Goal: Information Seeking & Learning: Learn about a topic

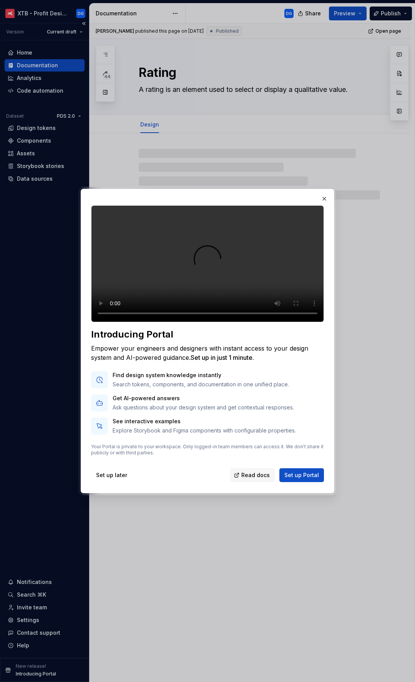
type textarea "*"
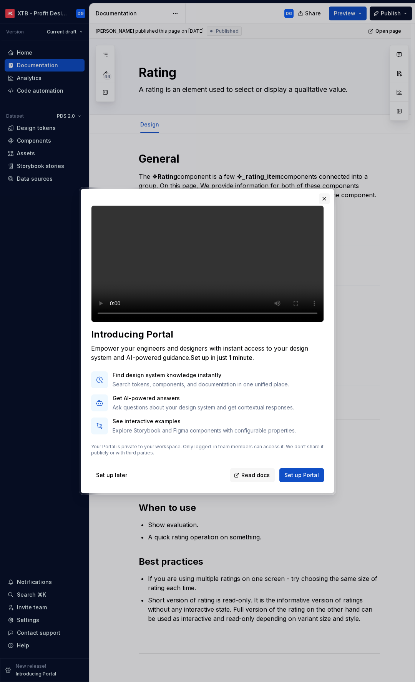
click at [326, 193] on button "button" at bounding box center [324, 198] width 11 height 11
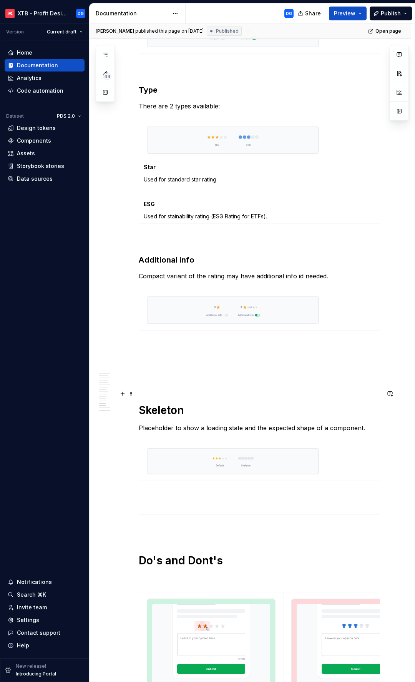
scroll to position [1238, 0]
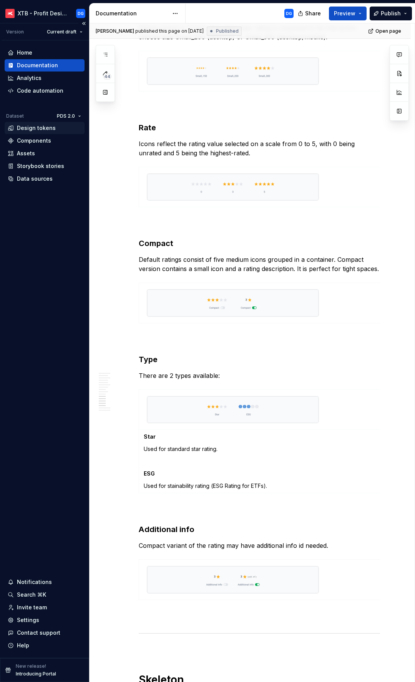
click at [38, 125] on div "Design tokens" at bounding box center [36, 128] width 39 height 8
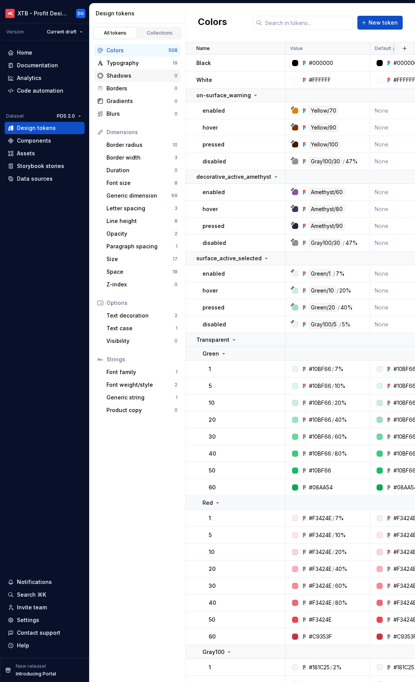
click at [126, 74] on div "Shadows" at bounding box center [140, 76] width 68 height 8
